Goal: Task Accomplishment & Management: Use online tool/utility

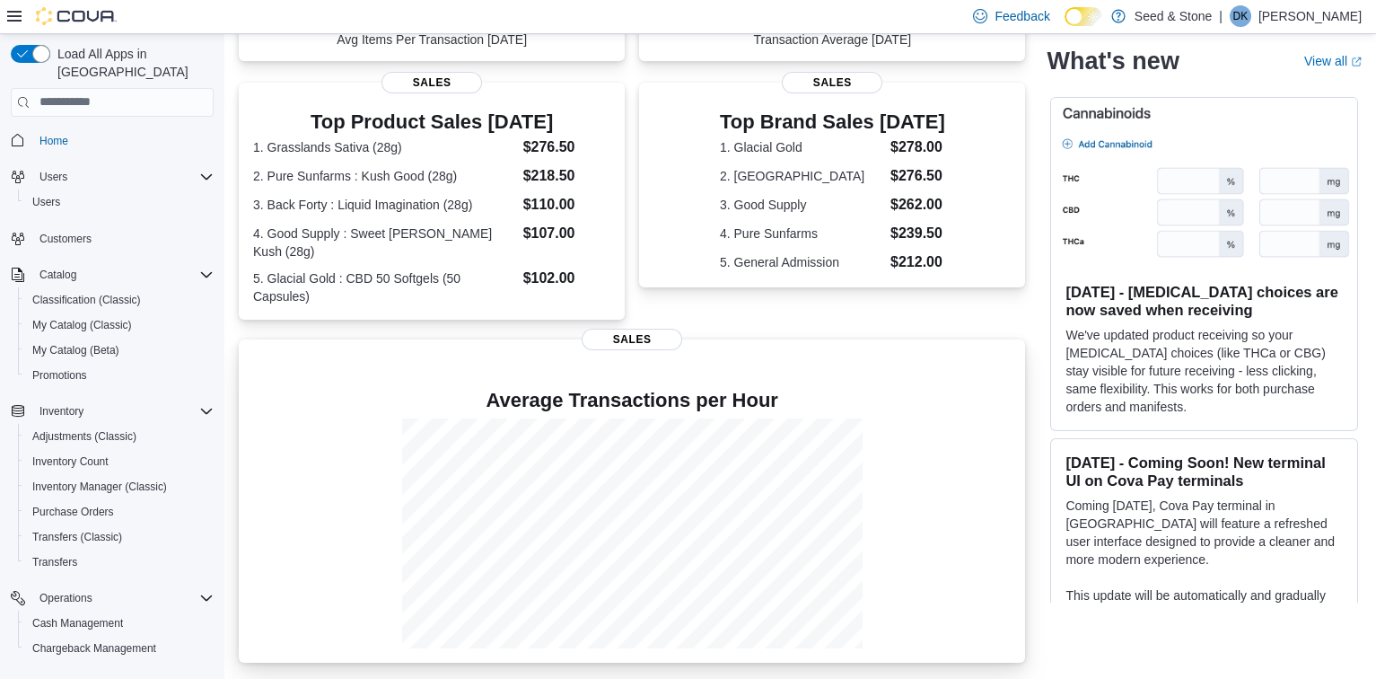
scroll to position [337, 0]
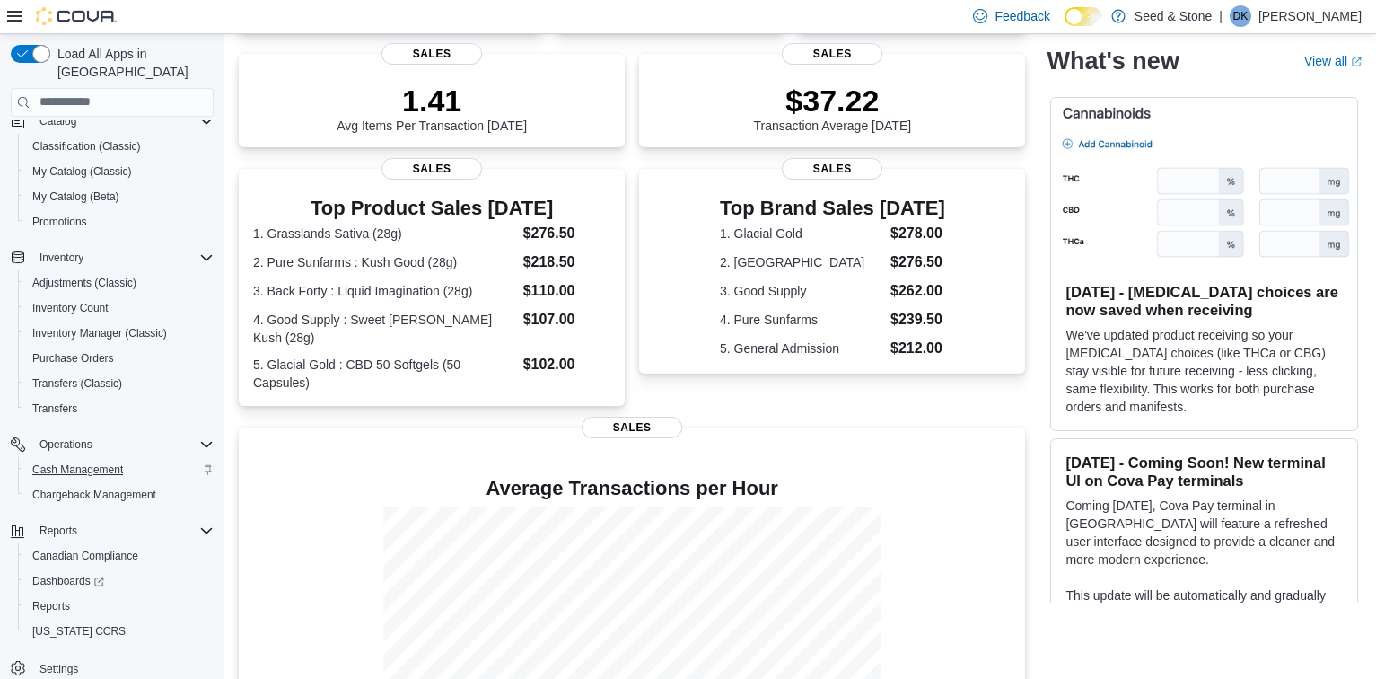
scroll to position [361, 0]
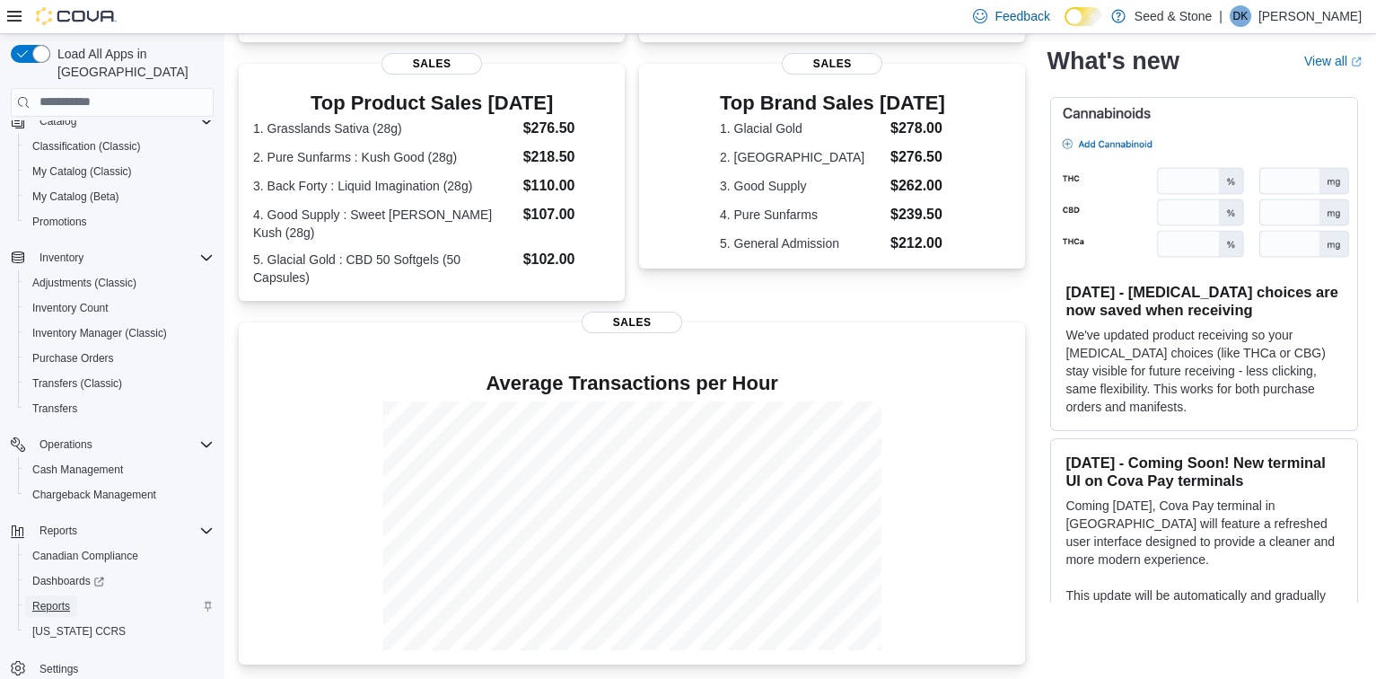
click at [62, 599] on span "Reports" at bounding box center [51, 606] width 38 height 14
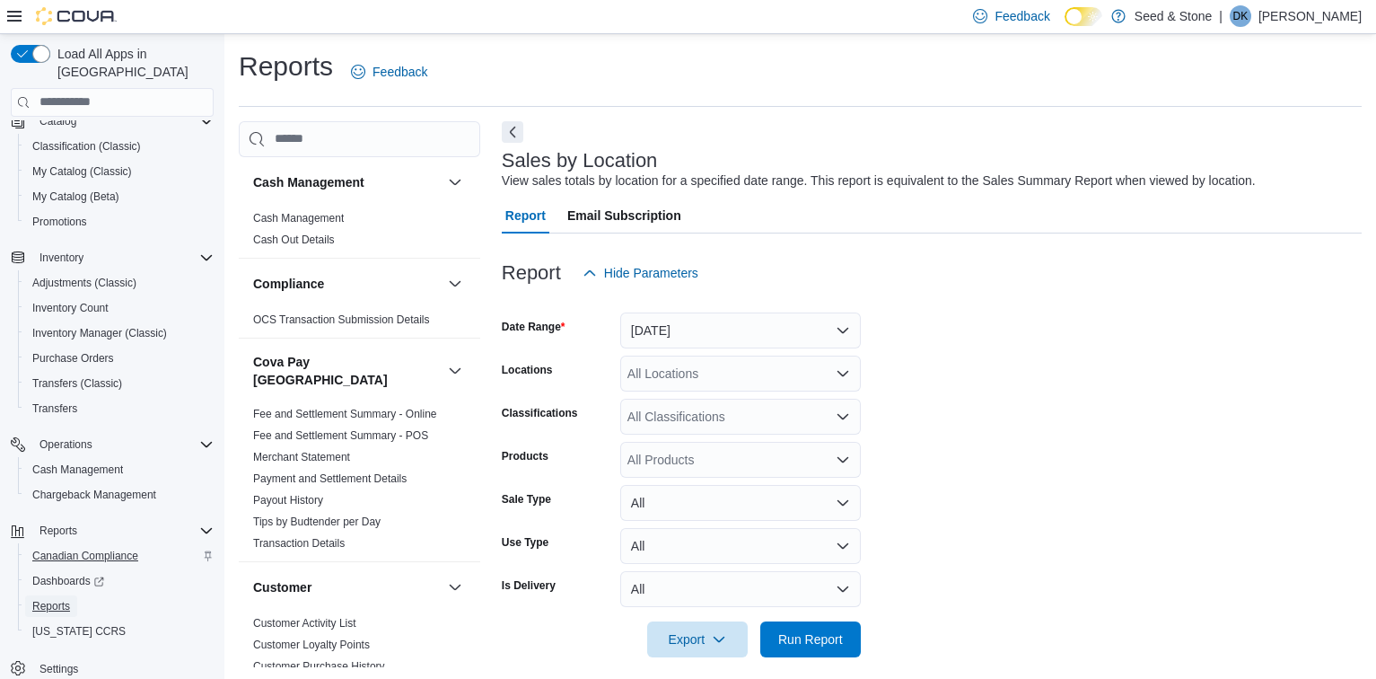
scroll to position [13, 0]
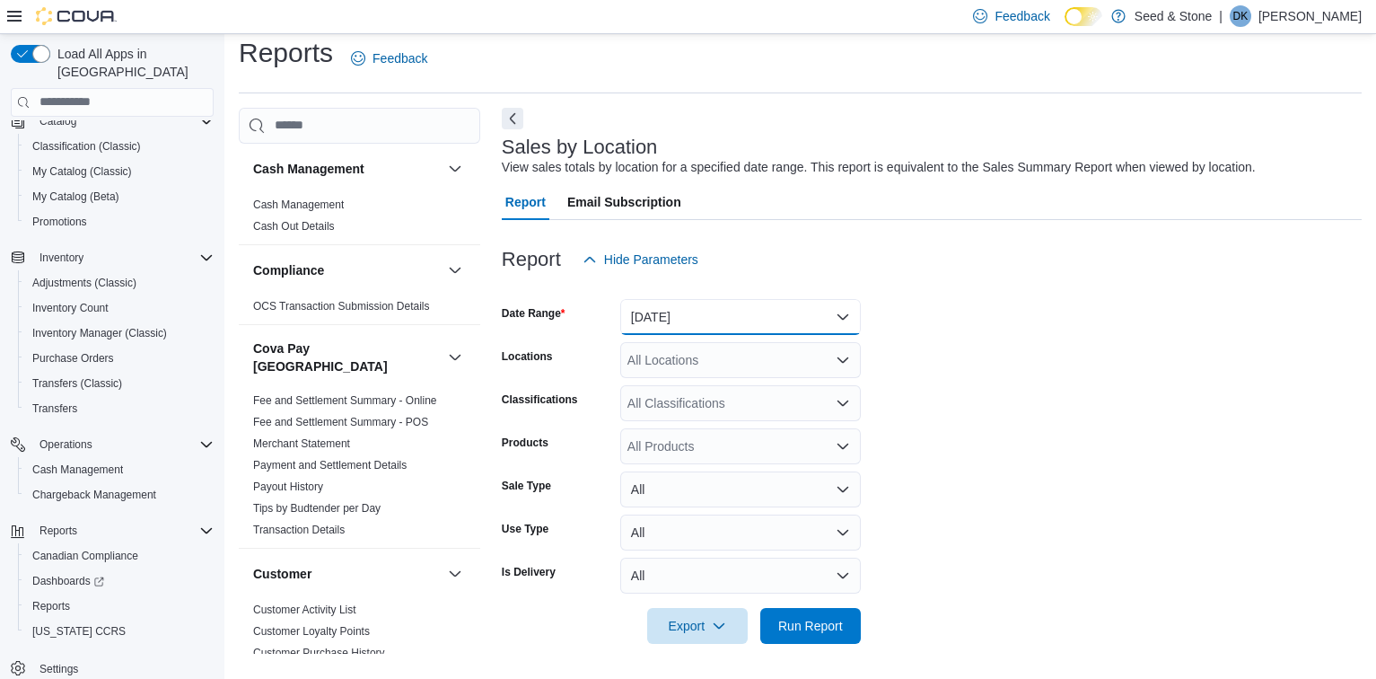
click at [800, 324] on button "[DATE]" at bounding box center [740, 317] width 241 height 36
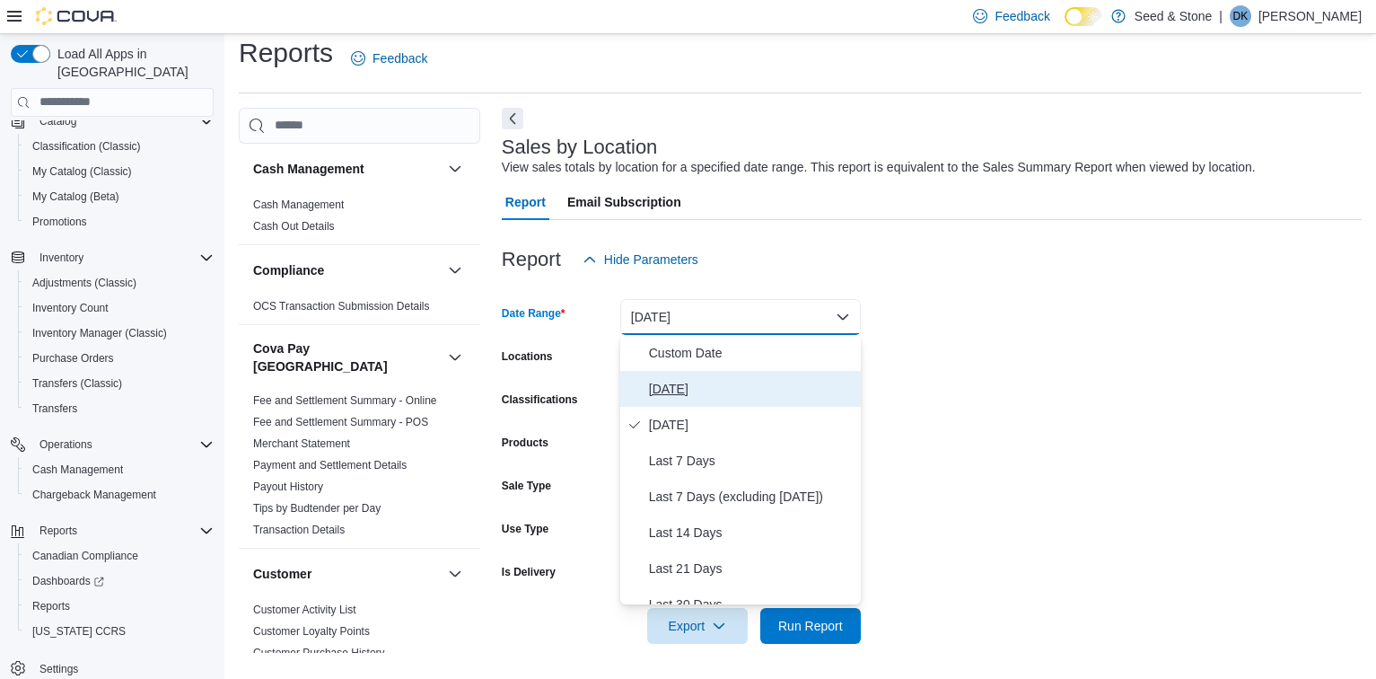
click at [682, 382] on span "[DATE]" at bounding box center [751, 389] width 205 height 22
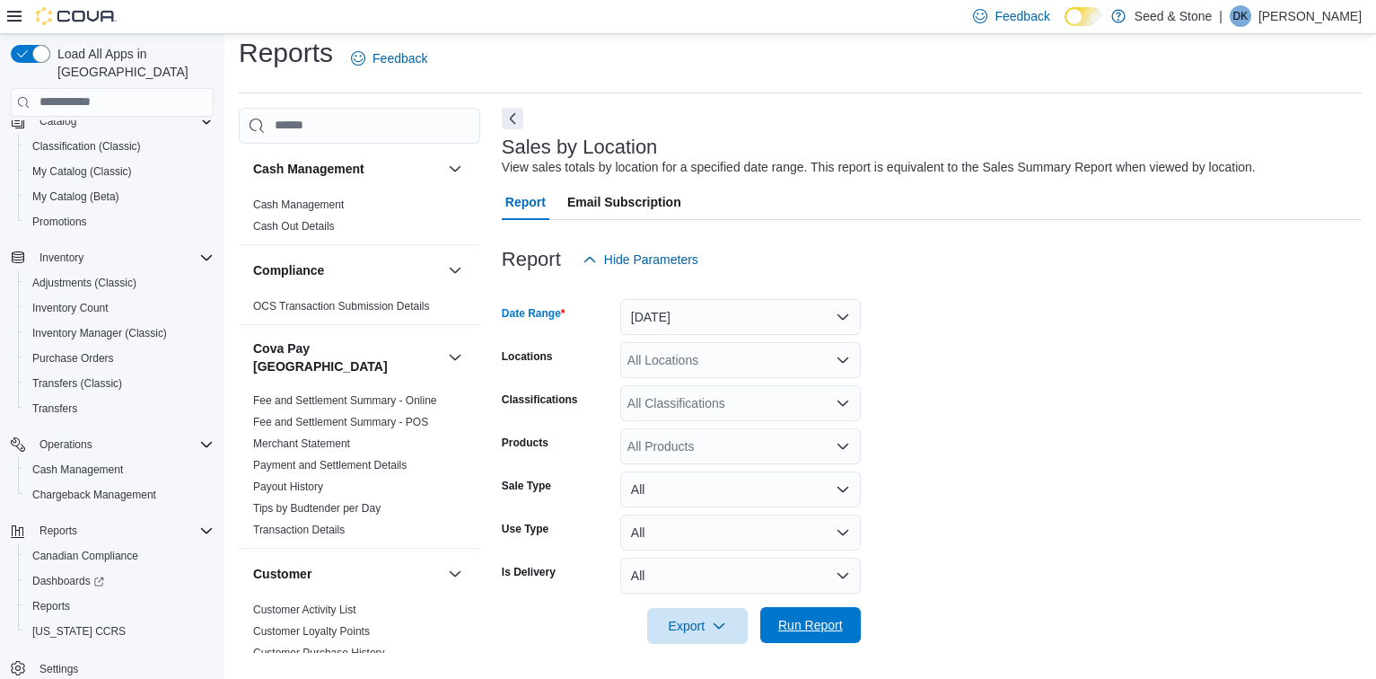
click at [829, 617] on span "Run Report" at bounding box center [810, 625] width 65 height 18
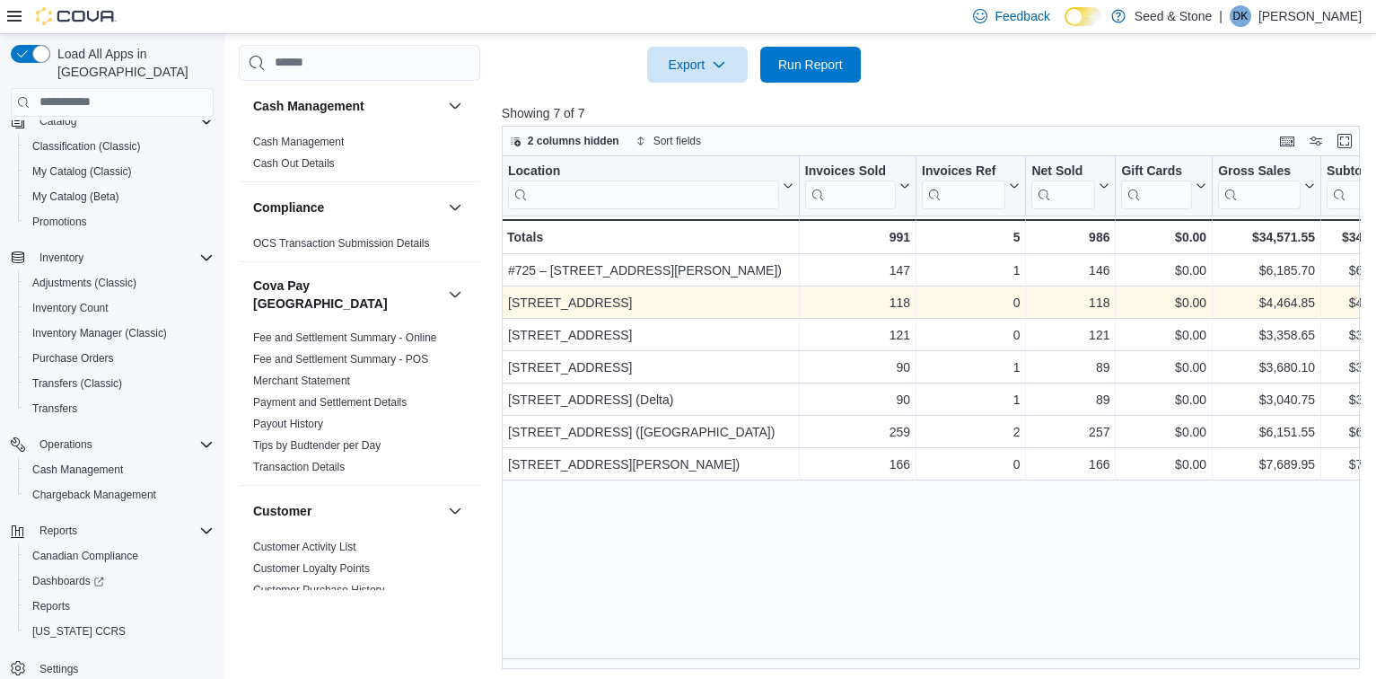
scroll to position [578, 0]
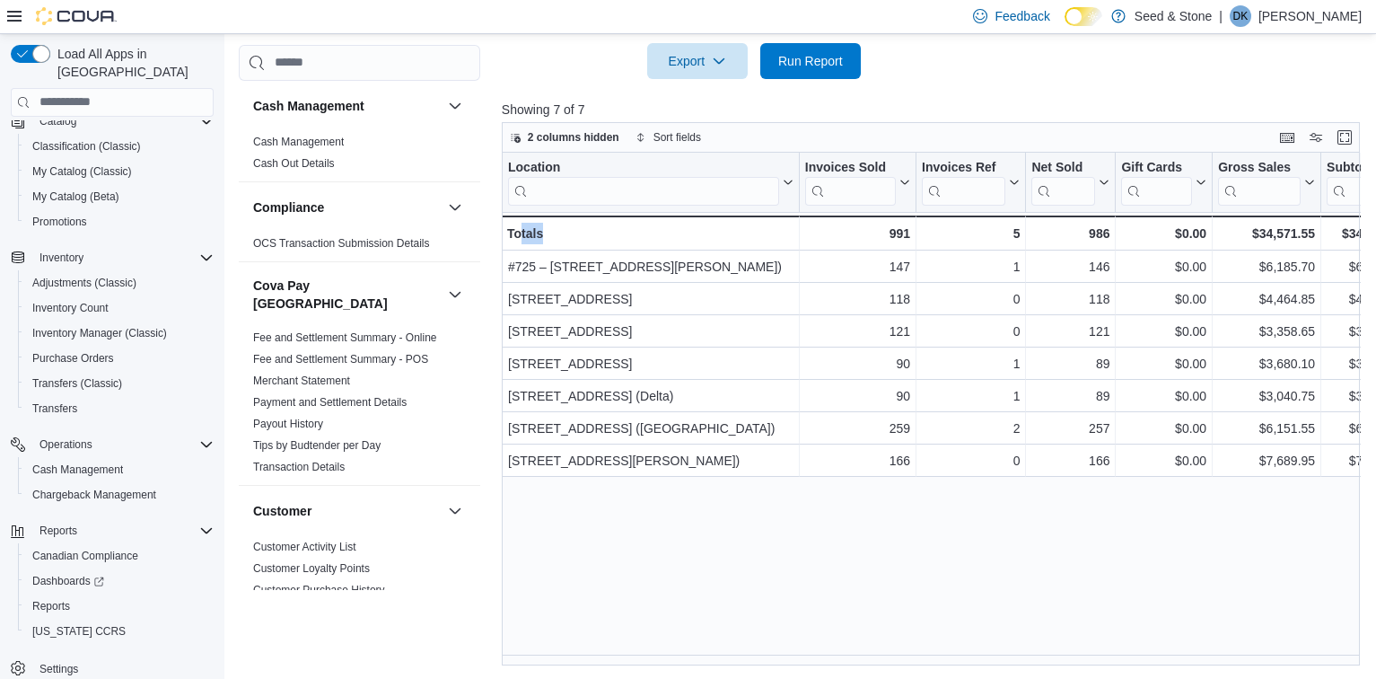
drag, startPoint x: 586, startPoint y: 652, endPoint x: 519, endPoint y: 644, distance: 67.8
click at [519, 644] on div "Location Click to view column header actions Invoices Sold Click to view column…" at bounding box center [935, 409] width 866 height 513
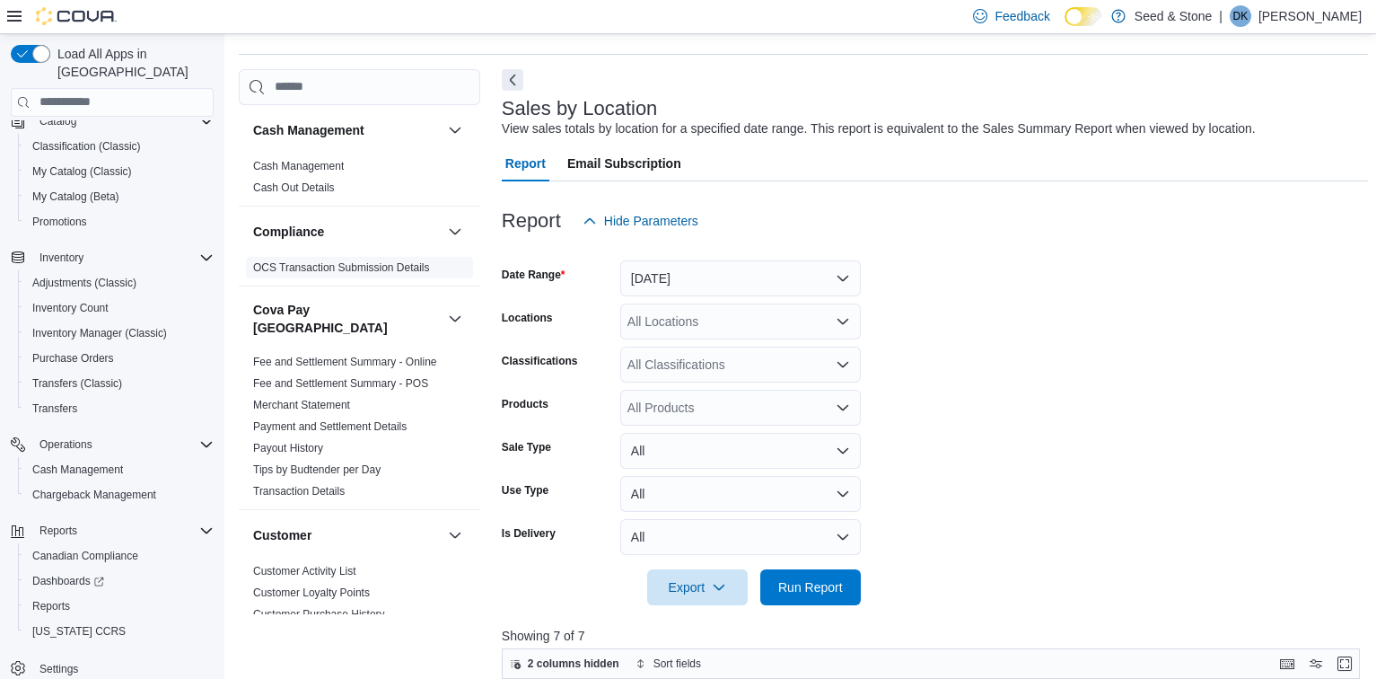
scroll to position [0, 0]
